Goal: Contribute content: Add original content to the website for others to see

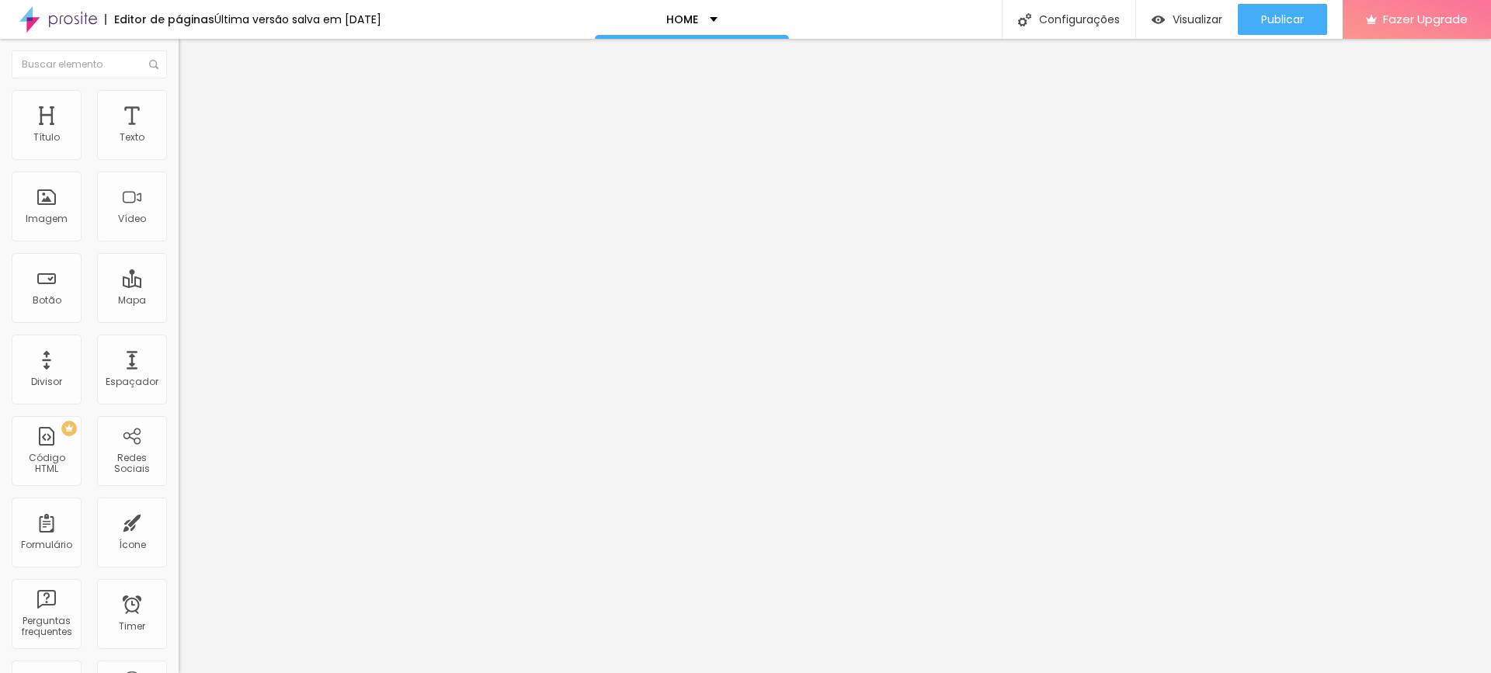
click at [179, 320] on input "[URL][DOMAIN_NAME]" at bounding box center [272, 312] width 186 height 16
drag, startPoint x: 131, startPoint y: 175, endPoint x: 16, endPoint y: 175, distance: 115.7
click at [179, 146] on input "solicite um orçamento" at bounding box center [272, 138] width 186 height 16
click at [179, 146] on input "SAIBA. MAIS" at bounding box center [272, 138] width 186 height 16
drag, startPoint x: 72, startPoint y: 173, endPoint x: 0, endPoint y: 174, distance: 72.2
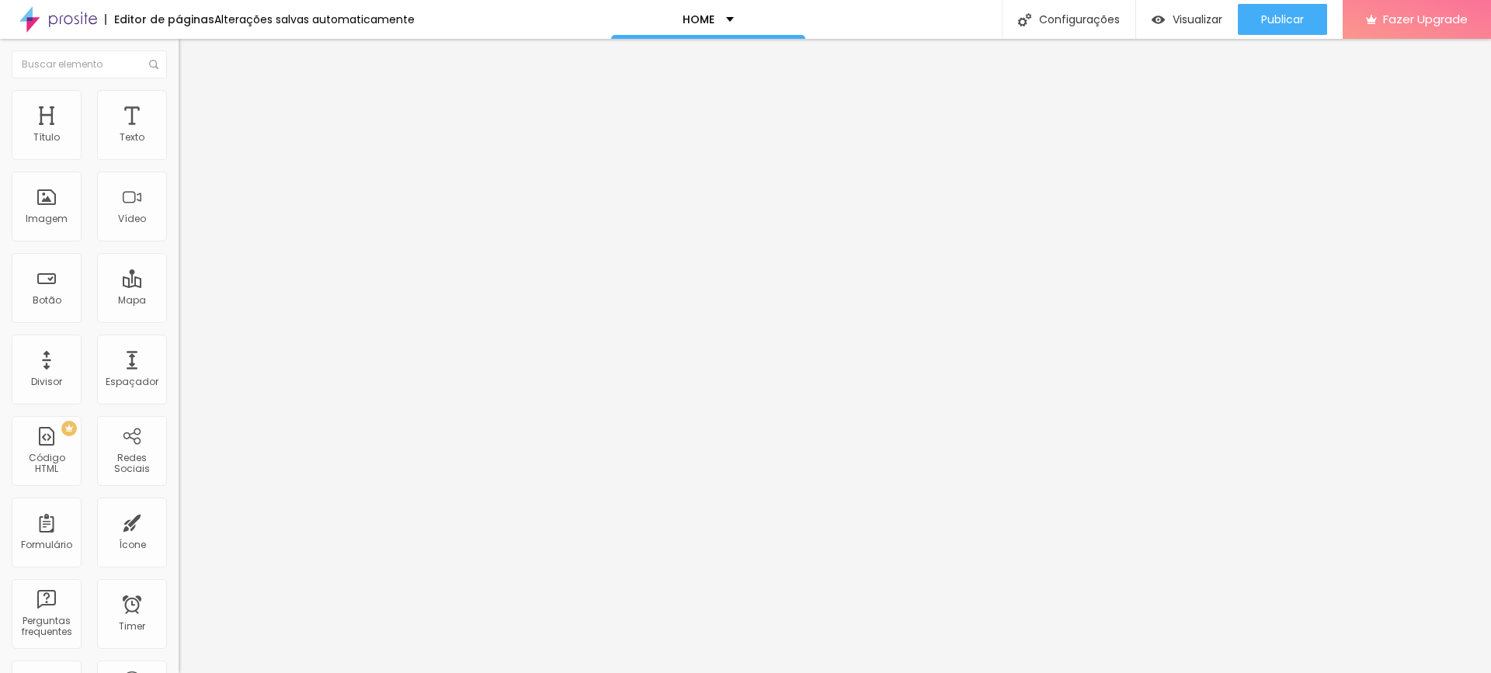
click at [179, 174] on div "Texto SAIBA MAIS Alinhamento [GEOGRAPHIC_DATA] Link URL [URL][DOMAIN_NAME] Abri…" at bounding box center [268, 238] width 179 height 235
type input "Saiba Mais"
click at [179, 320] on input "[URL][DOMAIN_NAME]" at bounding box center [272, 312] width 186 height 16
paste input "[DOMAIN_NAME][URL]"
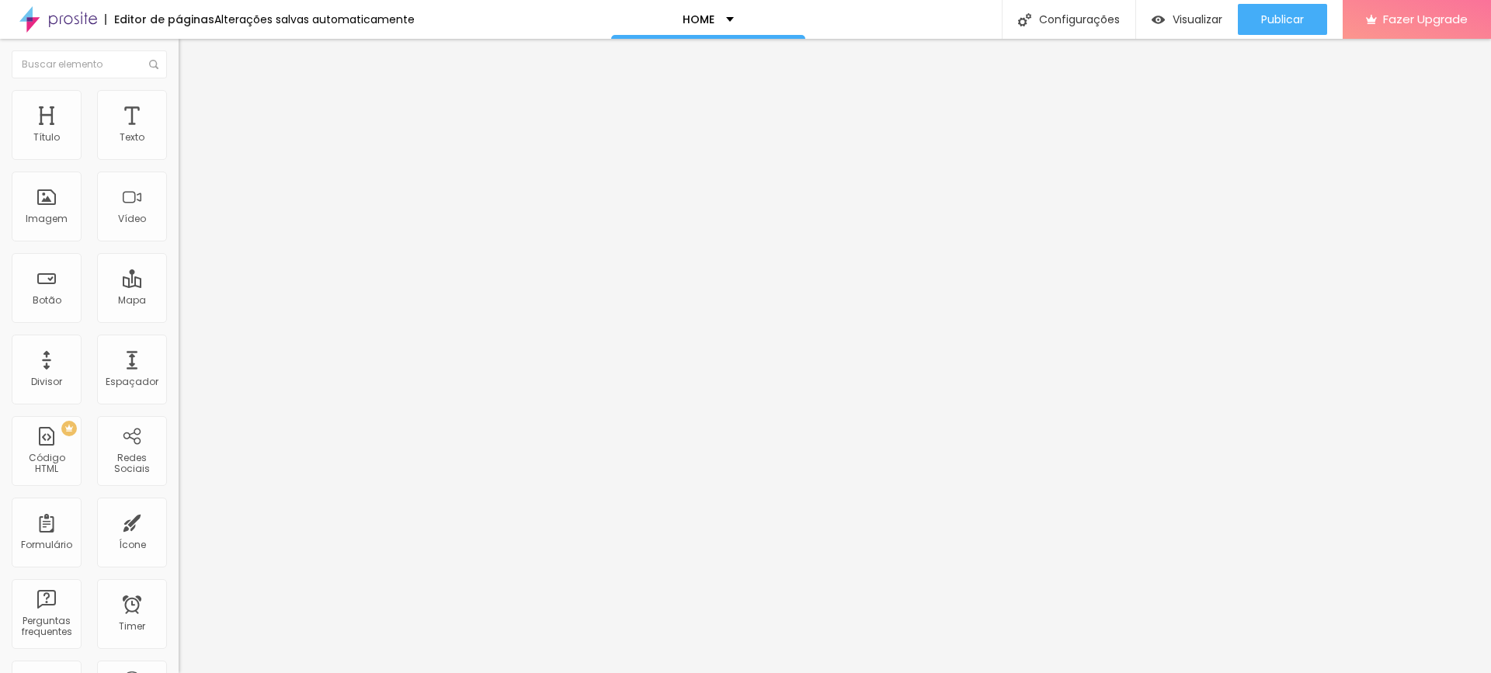
scroll to position [1, 78]
type input "[URL][DOMAIN_NAME]"
click at [179, 320] on input "[DOMAIN_NAME][URL]" at bounding box center [272, 312] width 186 height 16
drag, startPoint x: 80, startPoint y: 177, endPoint x: 0, endPoint y: 174, distance: 80.0
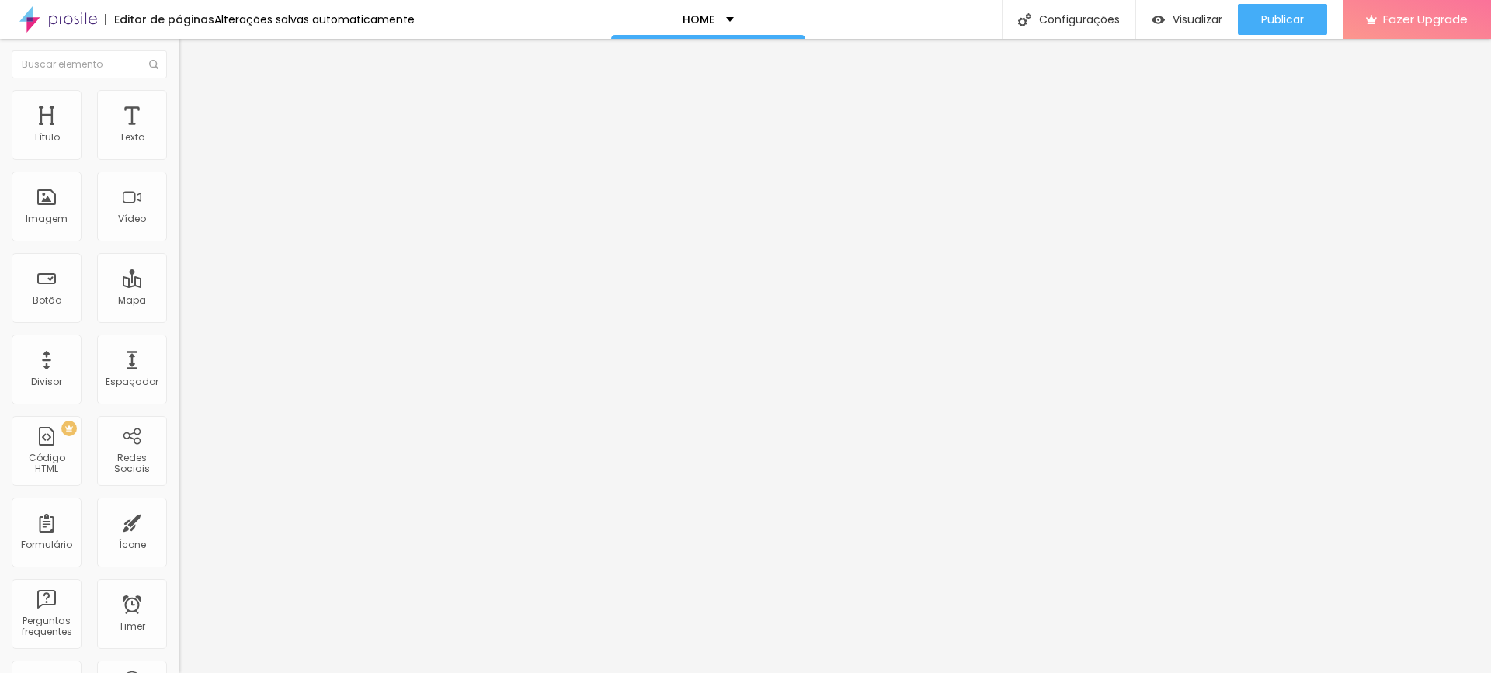
click at [179, 174] on div "Texto Saiba Mais Alinhamento [GEOGRAPHIC_DATA] Link URL [URL][DOMAIN_NAME] Abri…" at bounding box center [268, 238] width 179 height 235
type input "Solicite Orçamento"
click at [179, 320] on input "[URL][DOMAIN_NAME]" at bounding box center [272, 312] width 186 height 16
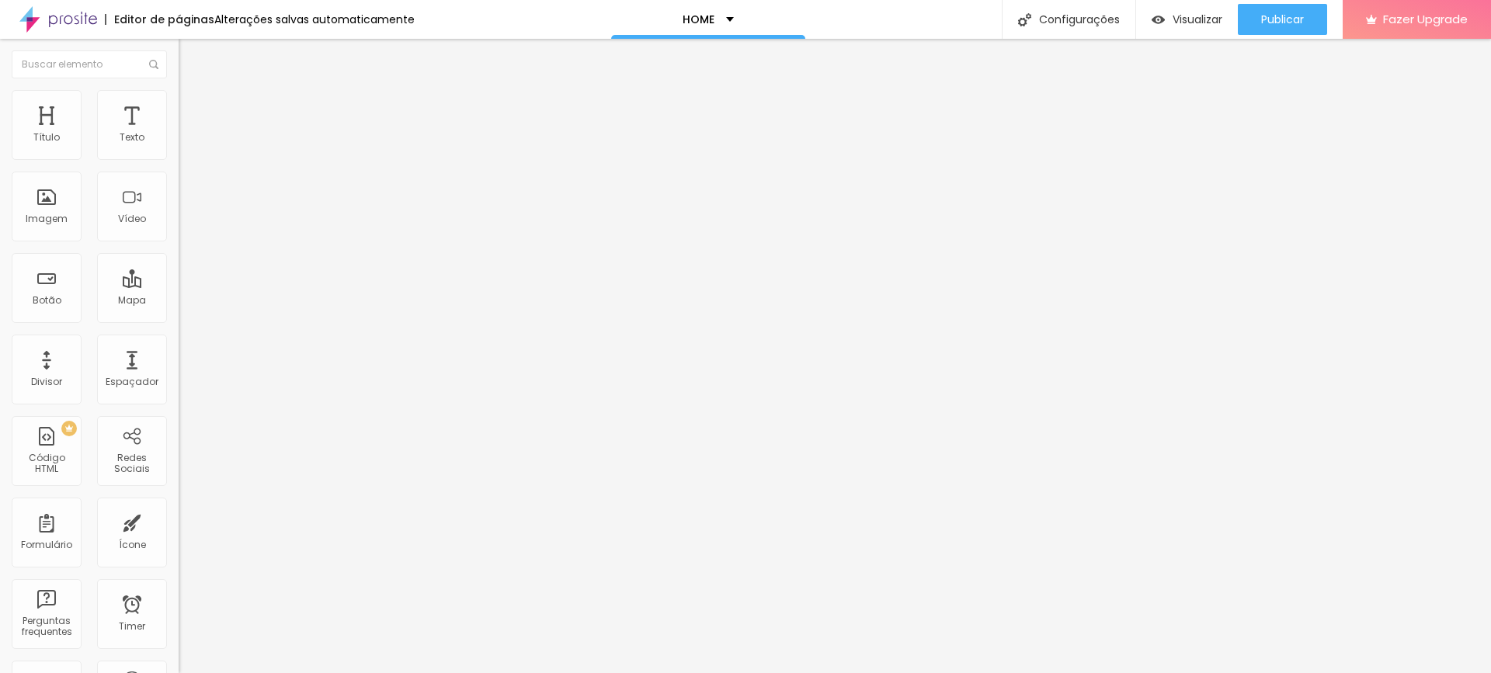
paste input "[DOMAIN_NAME][URL]"
type input "[URL][DOMAIN_NAME]"
click at [179, 319] on input "[DOMAIN_NAME][URL]" at bounding box center [272, 312] width 186 height 16
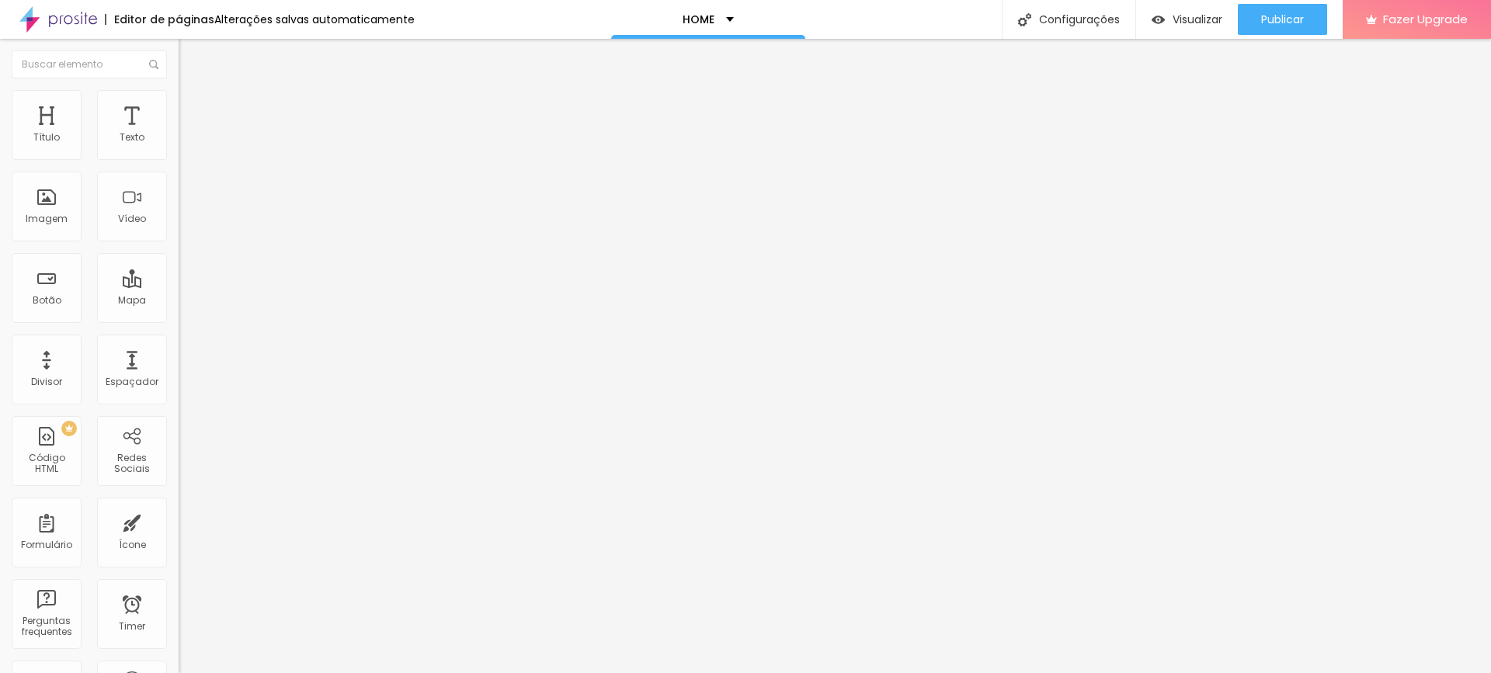
scroll to position [0, 44]
paste input "[URL][DOMAIN_NAME]"
type input "[URL][DOMAIN_NAME]"
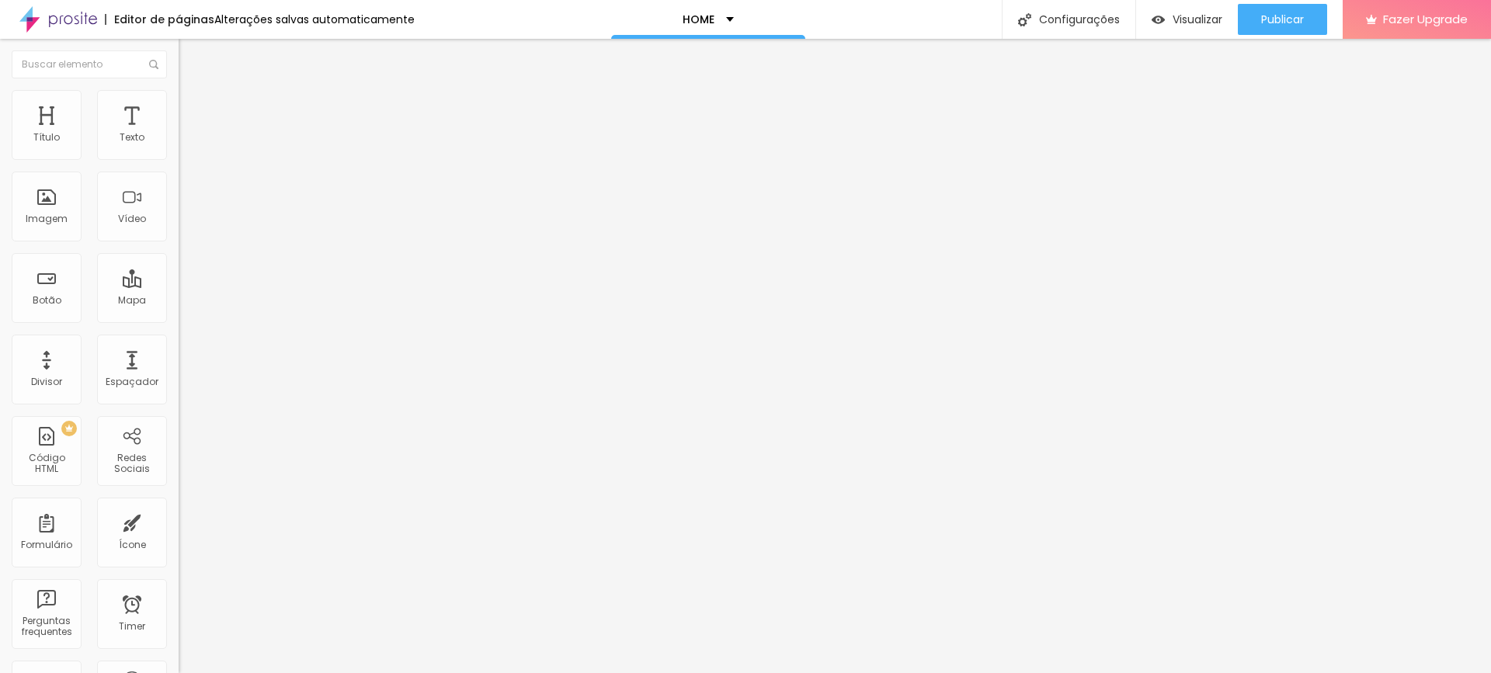
click at [179, 311] on input "Studio [PERSON_NAME] - [GEOGRAPHIC_DATA] - [GEOGRAPHIC_DATA], [GEOGRAPHIC_DATA]…" at bounding box center [284, 319] width 211 height 16
click at [179, 419] on div "Cabeçalho" at bounding box center [268, 423] width 179 height 9
click at [179, 101] on li "Estilo" at bounding box center [268, 98] width 179 height 16
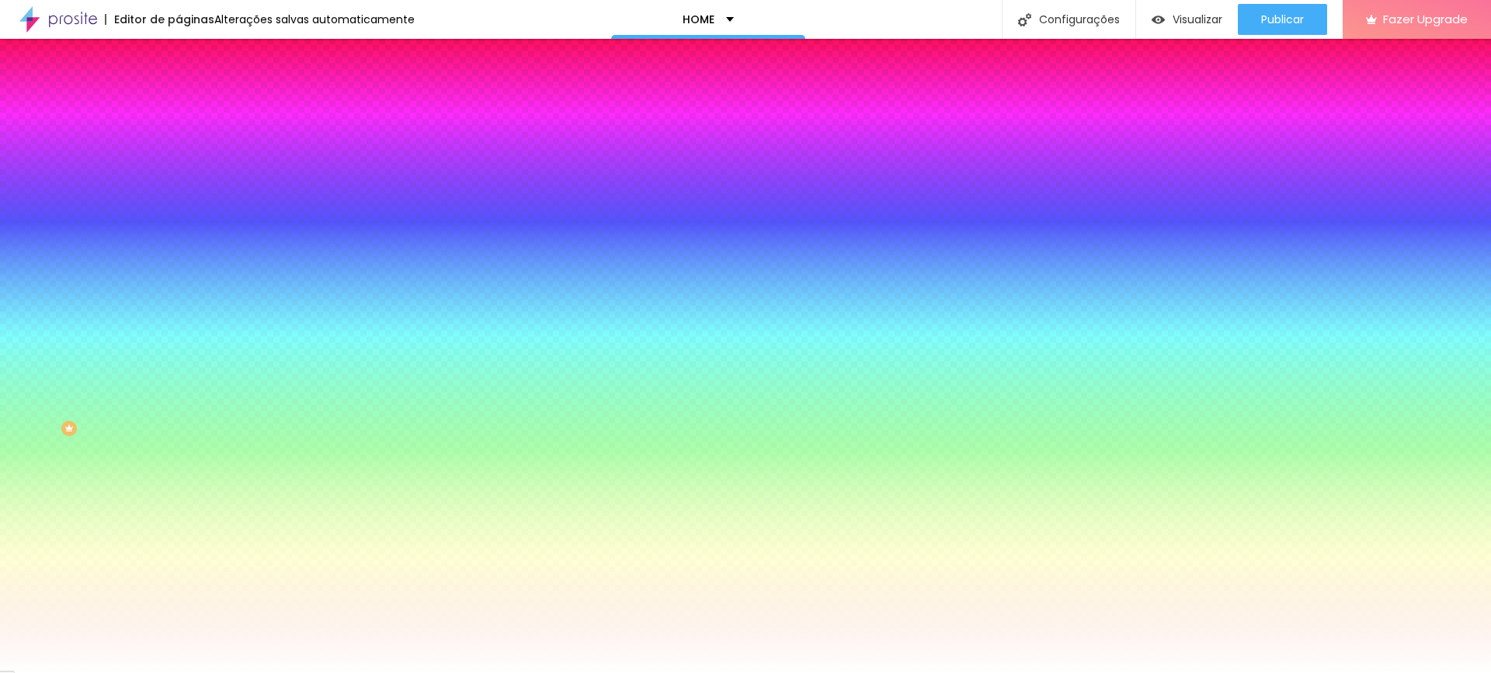
click at [193, 109] on span "Avançado" at bounding box center [218, 115] width 51 height 13
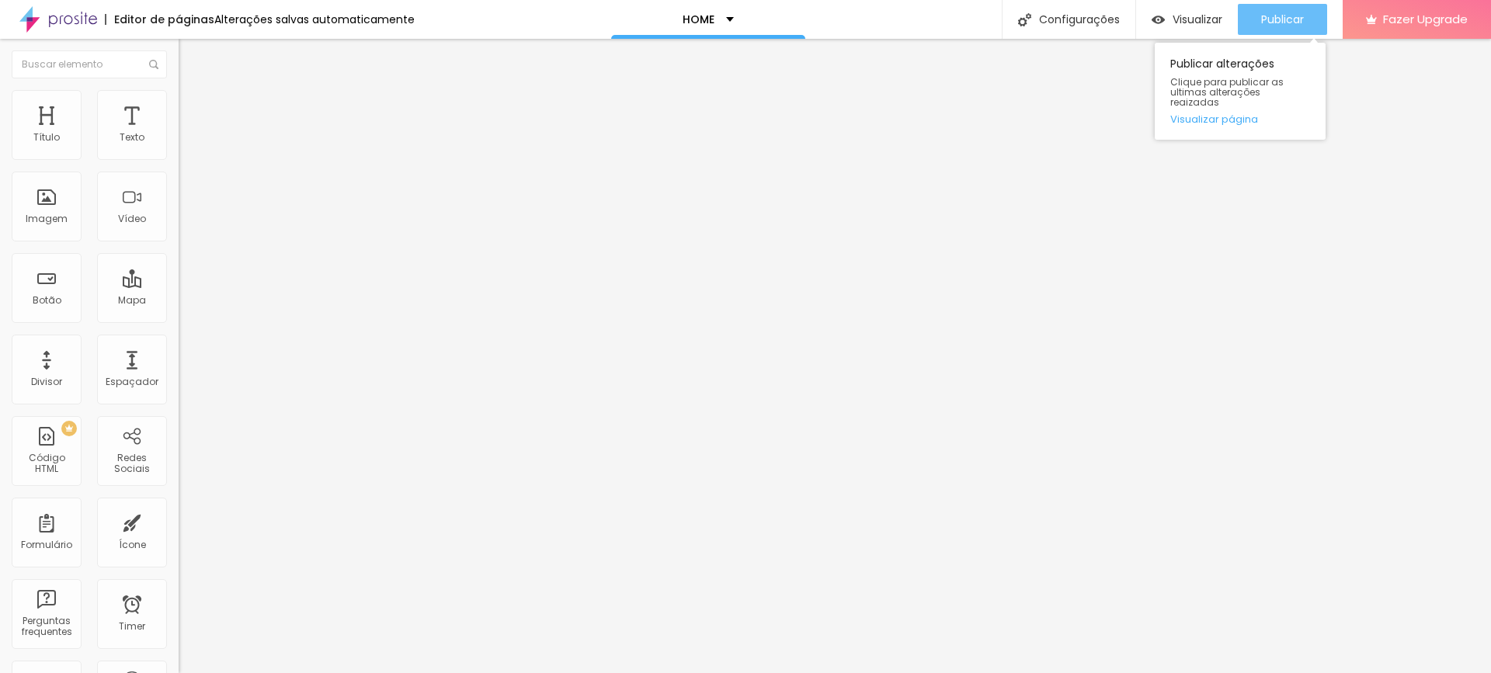
click at [1277, 17] on span "Publicar" at bounding box center [1282, 19] width 43 height 12
click at [179, 339] on div at bounding box center [268, 339] width 179 height 0
click at [1278, 14] on span "Publicar" at bounding box center [1282, 19] width 43 height 12
